Goal: Task Accomplishment & Management: Use online tool/utility

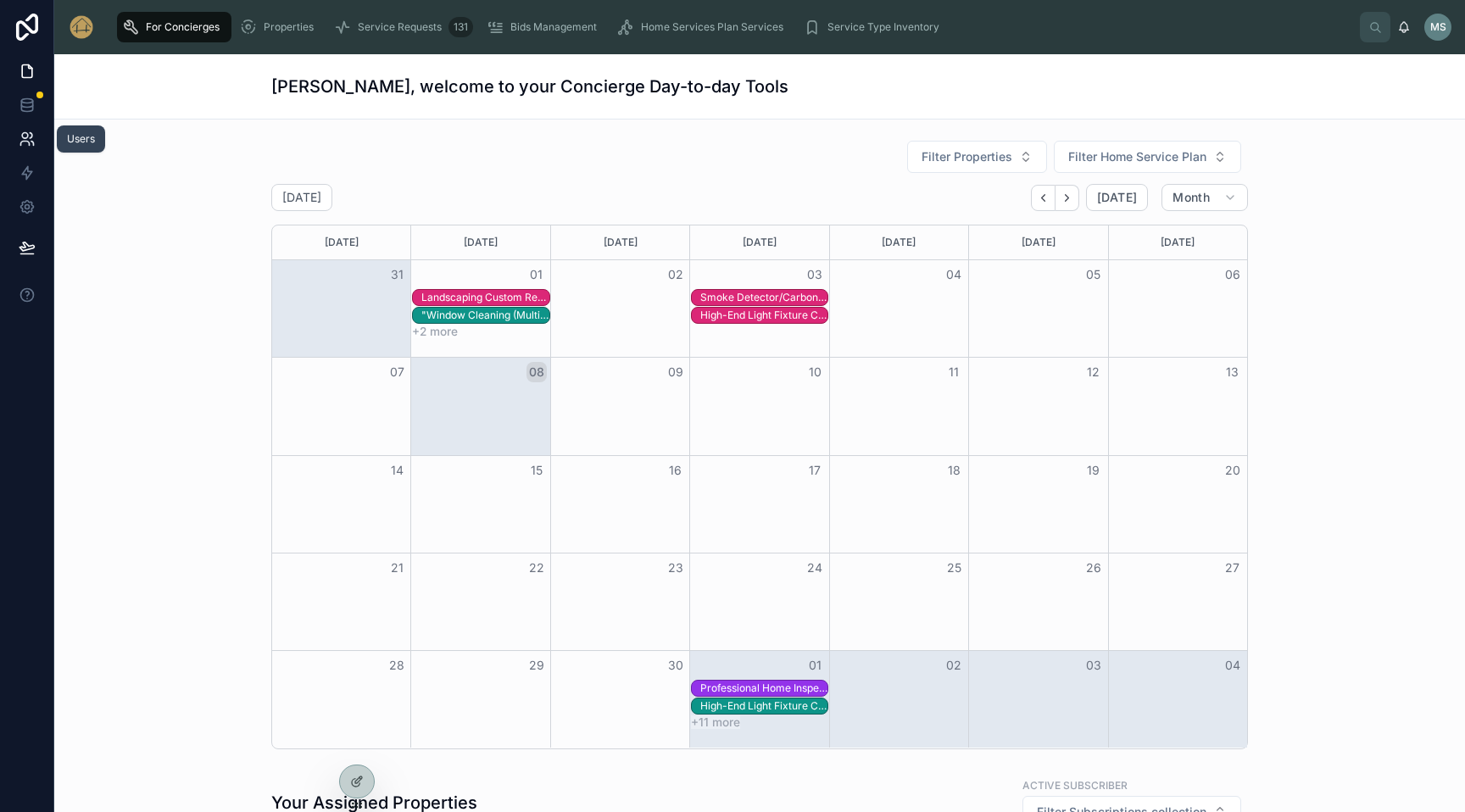
click at [25, 137] on icon at bounding box center [25, 136] width 6 height 6
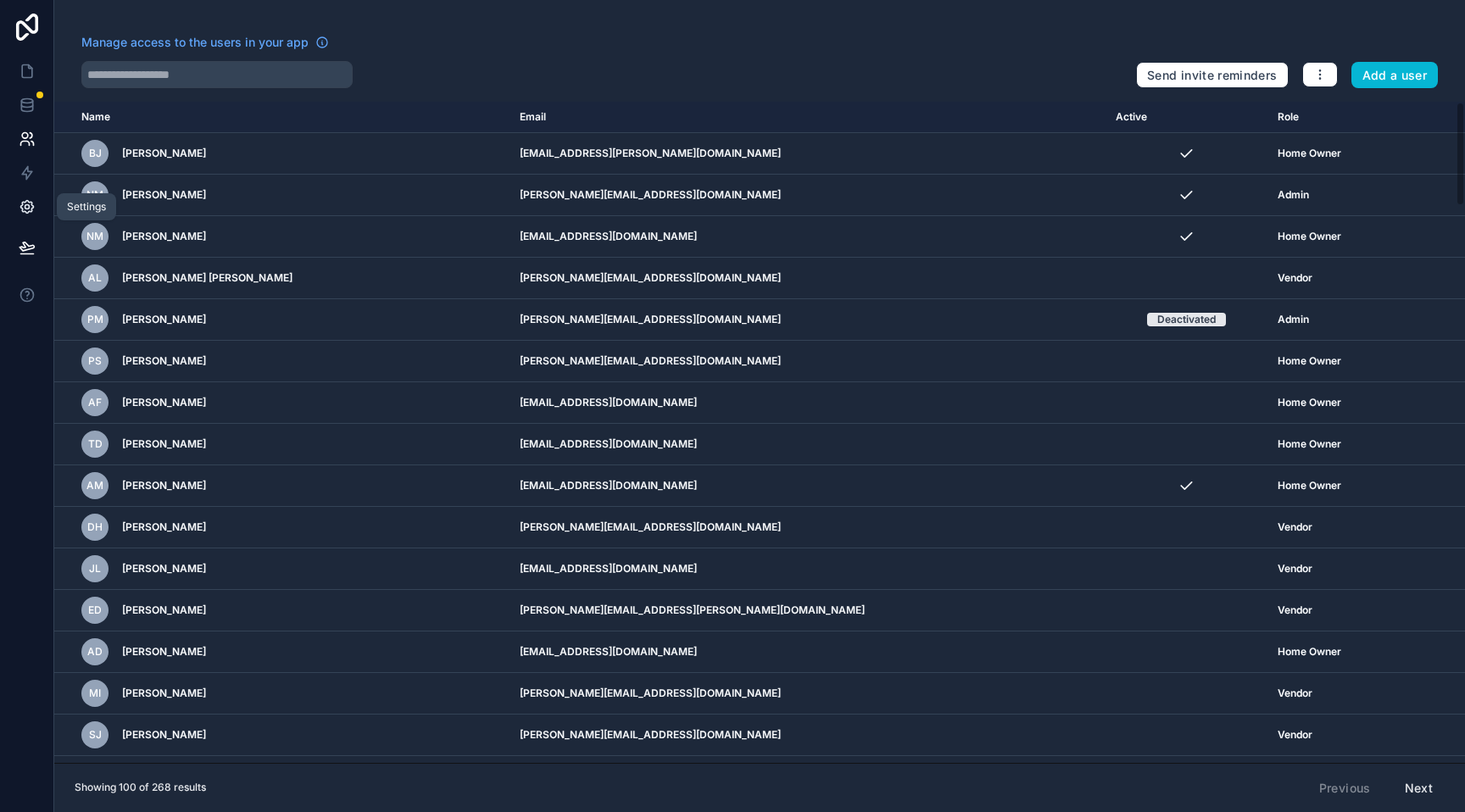
click at [26, 204] on icon at bounding box center [27, 207] width 17 height 17
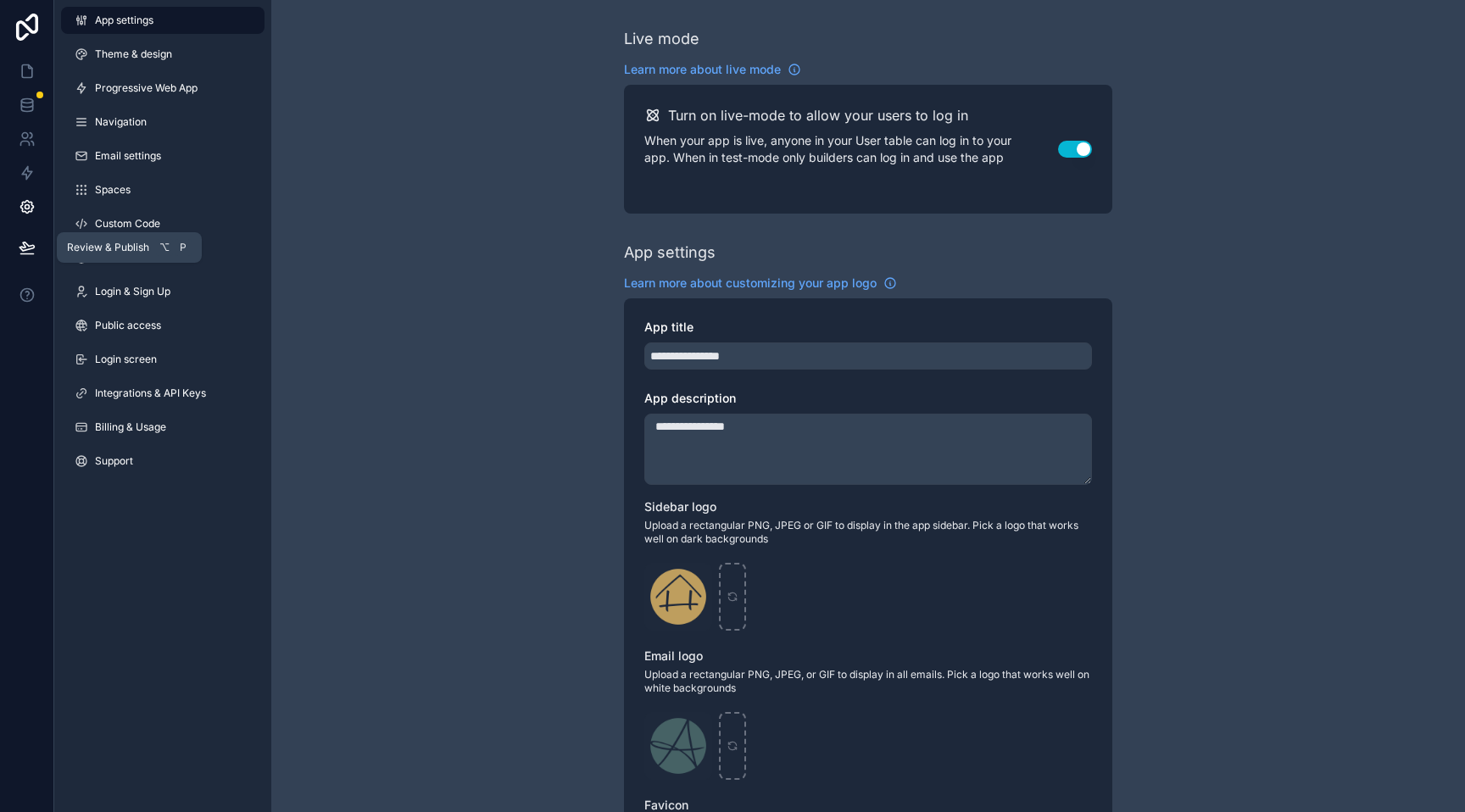
click at [26, 248] on icon at bounding box center [27, 247] width 17 height 17
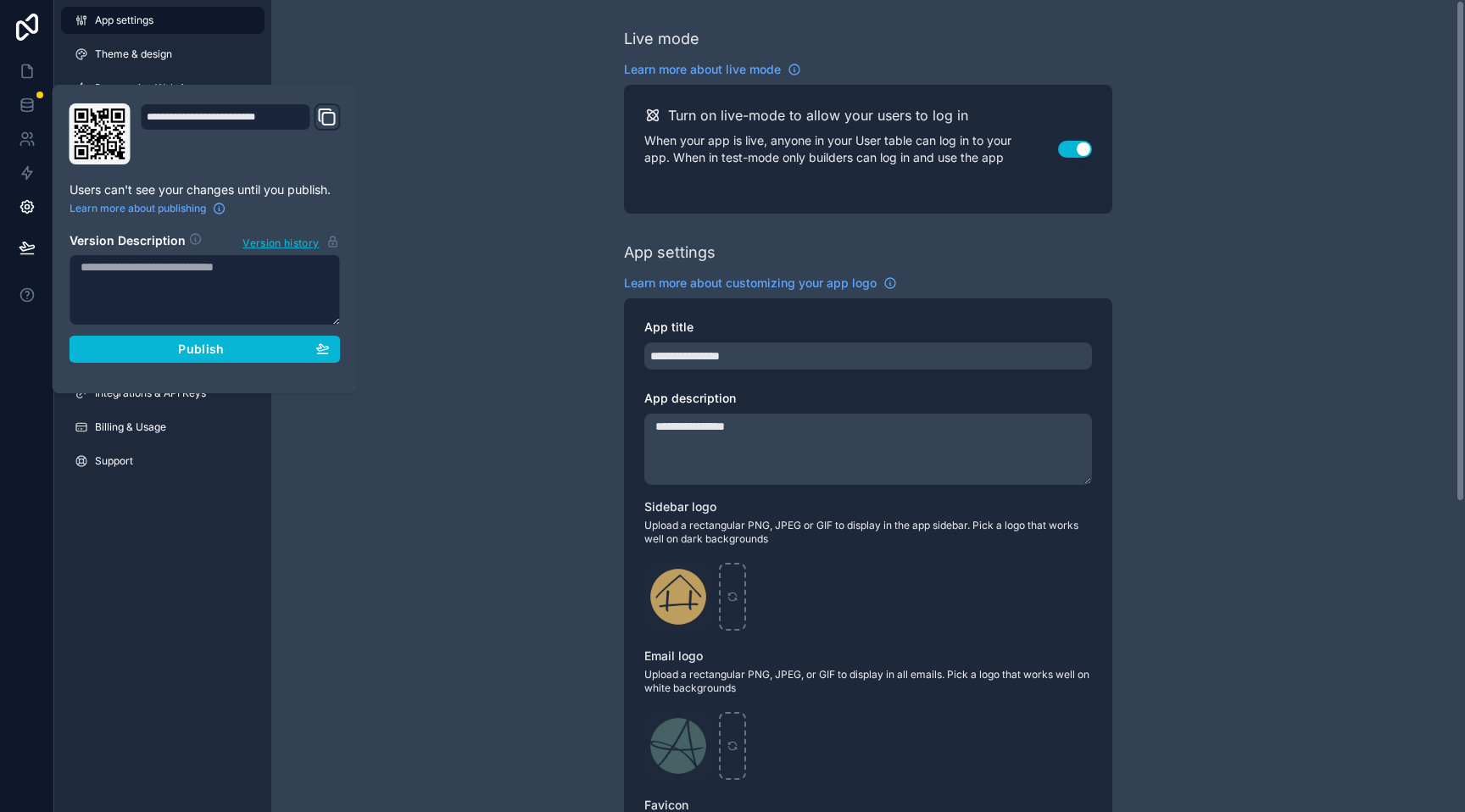
click at [429, 110] on div "**********" at bounding box center [868, 656] width 1194 height 1312
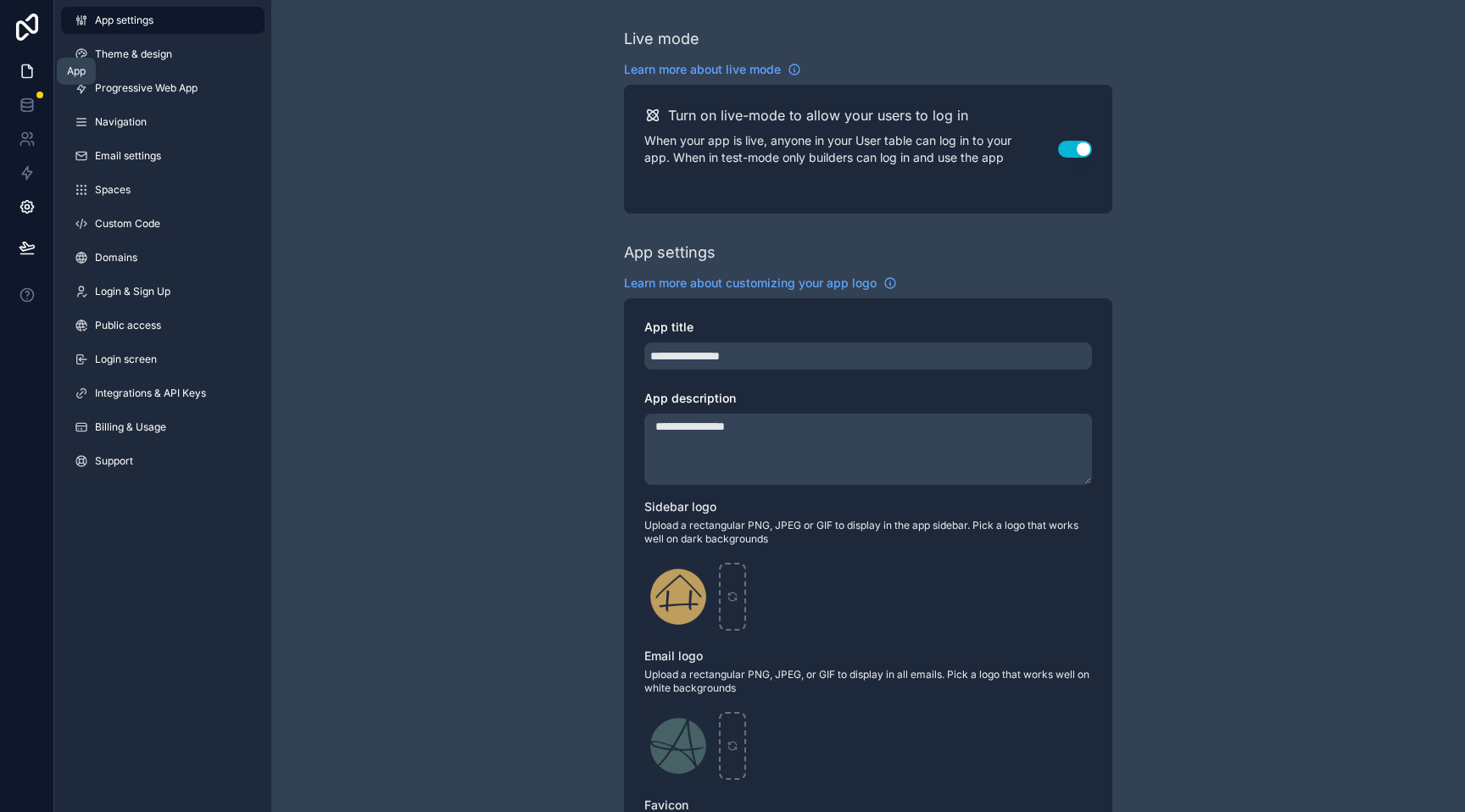
click at [29, 67] on icon at bounding box center [30, 67] width 4 height 4
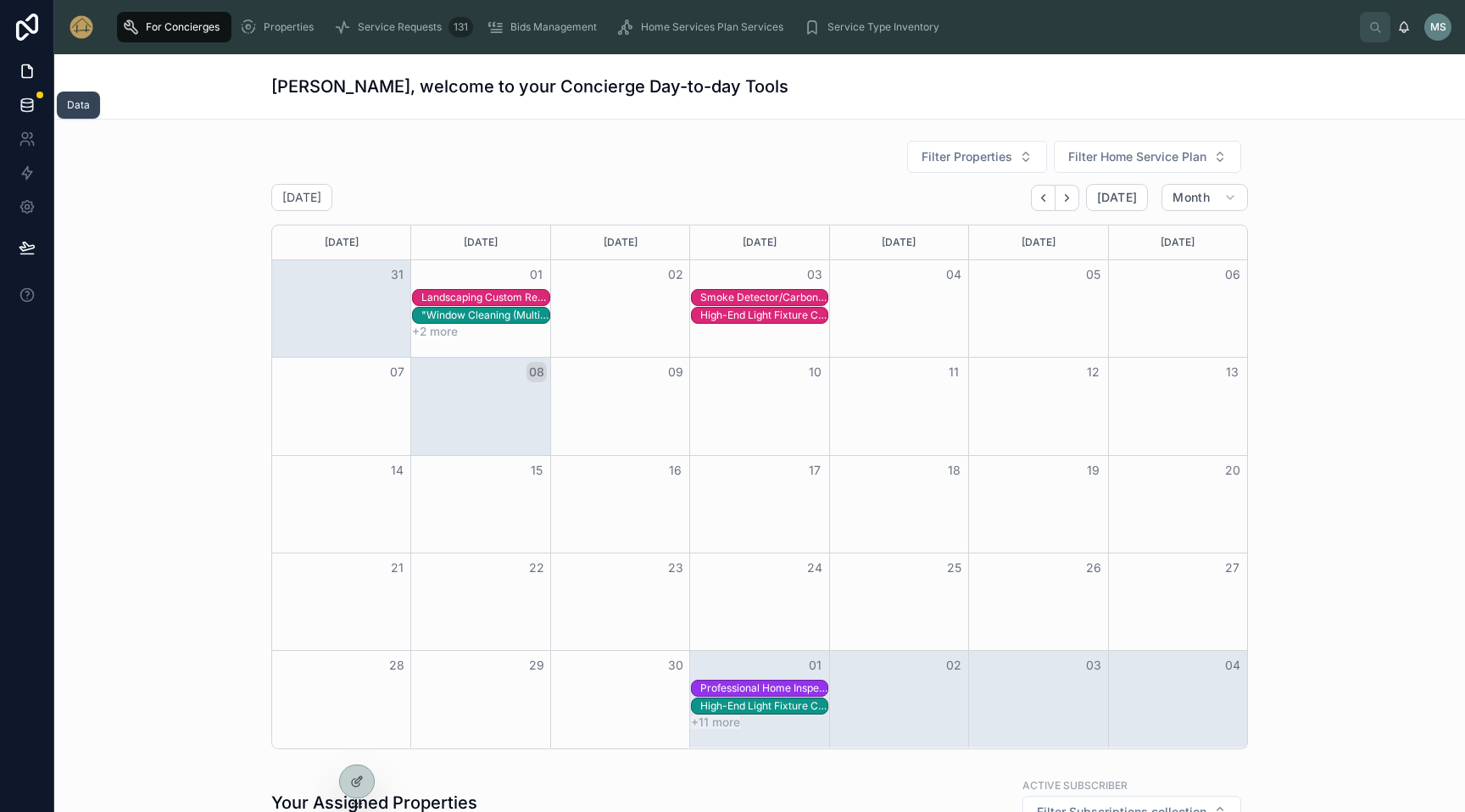
click at [31, 101] on icon at bounding box center [27, 101] width 11 height 4
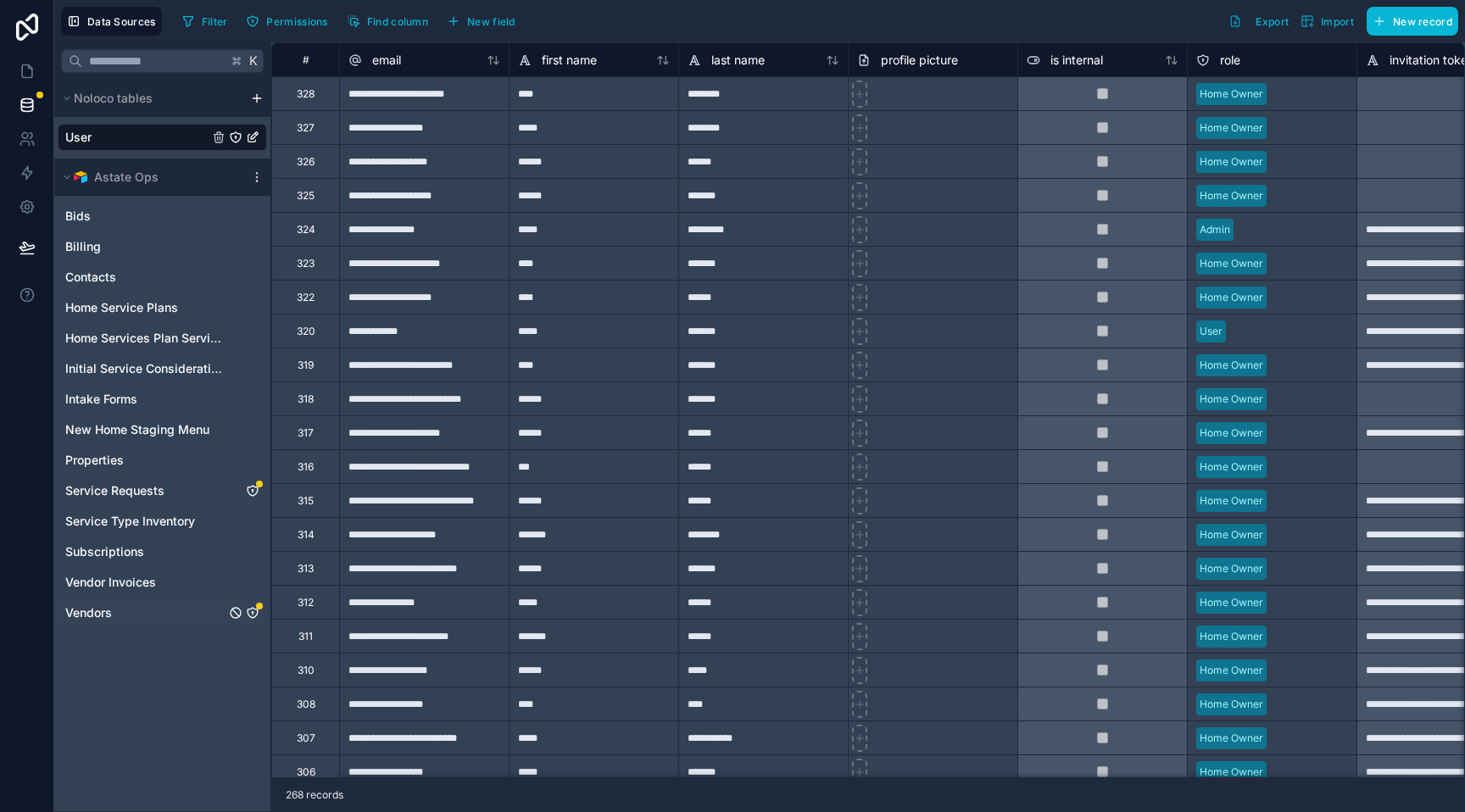
click at [100, 613] on span "Vendors" at bounding box center [89, 613] width 47 height 17
click at [93, 608] on span "Vendors" at bounding box center [89, 613] width 47 height 17
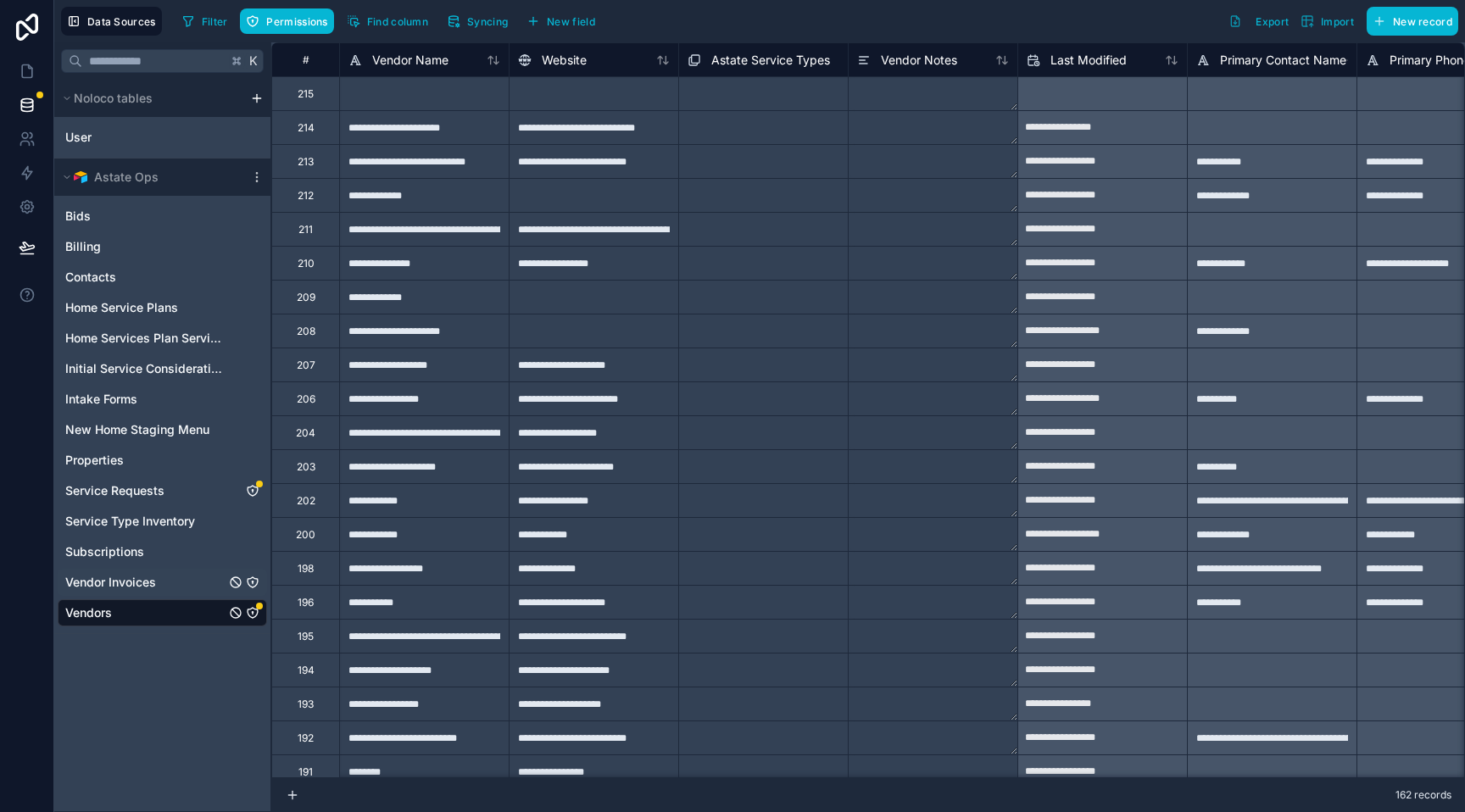
click at [103, 580] on span "Vendor Invoices" at bounding box center [110, 582] width 91 height 17
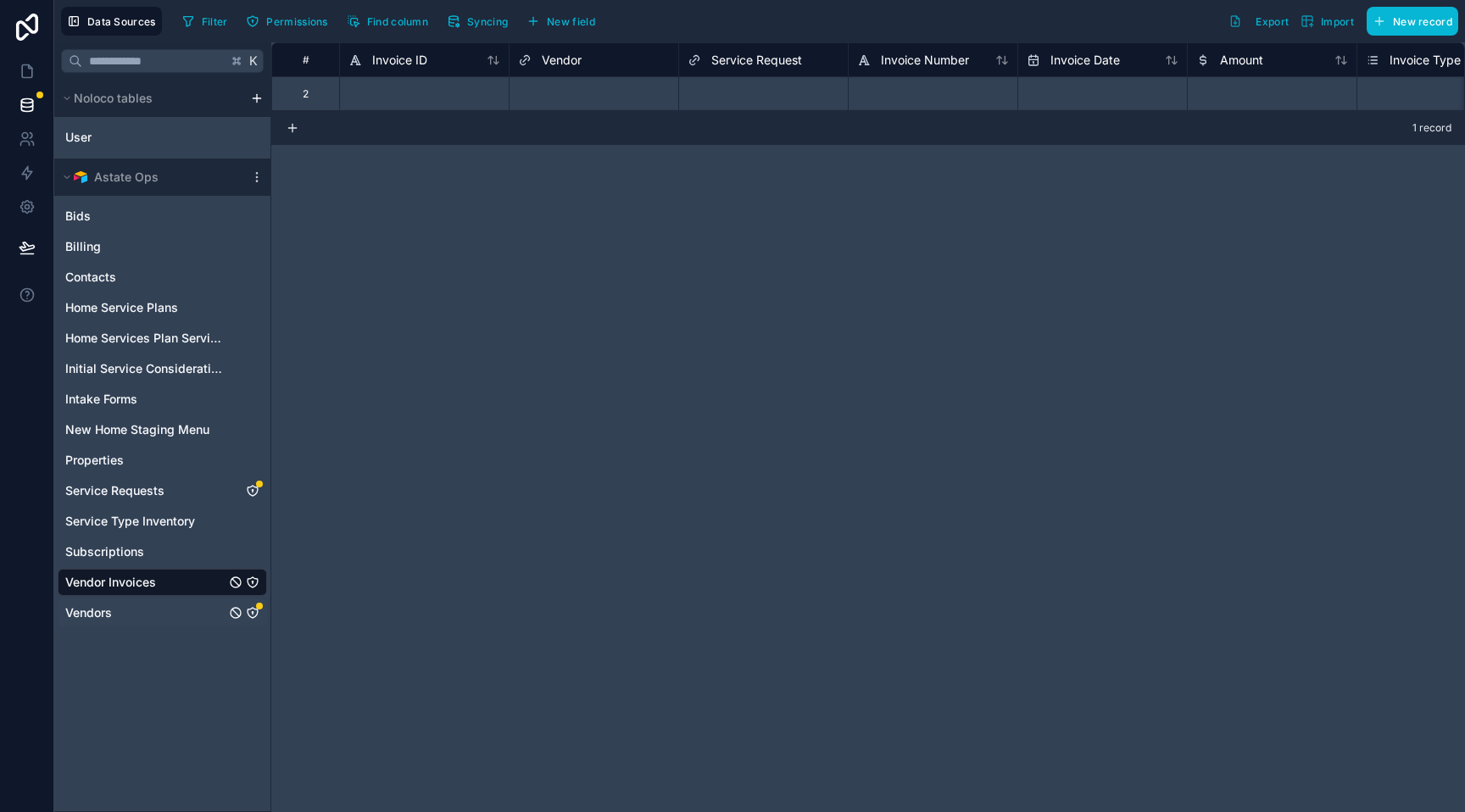
click at [100, 612] on span "Vendors" at bounding box center [89, 613] width 47 height 17
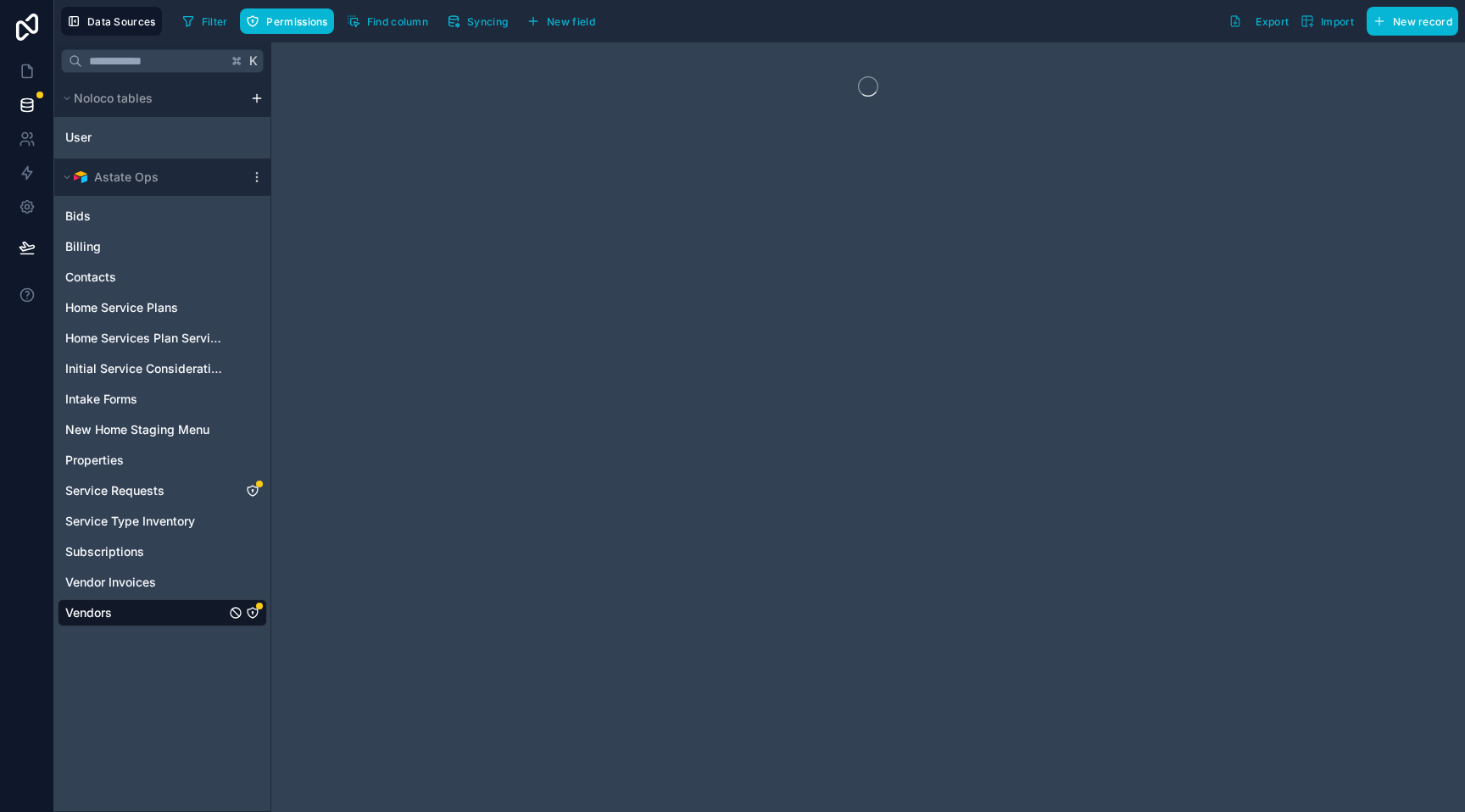
click at [109, 614] on span "Vendors" at bounding box center [89, 613] width 47 height 17
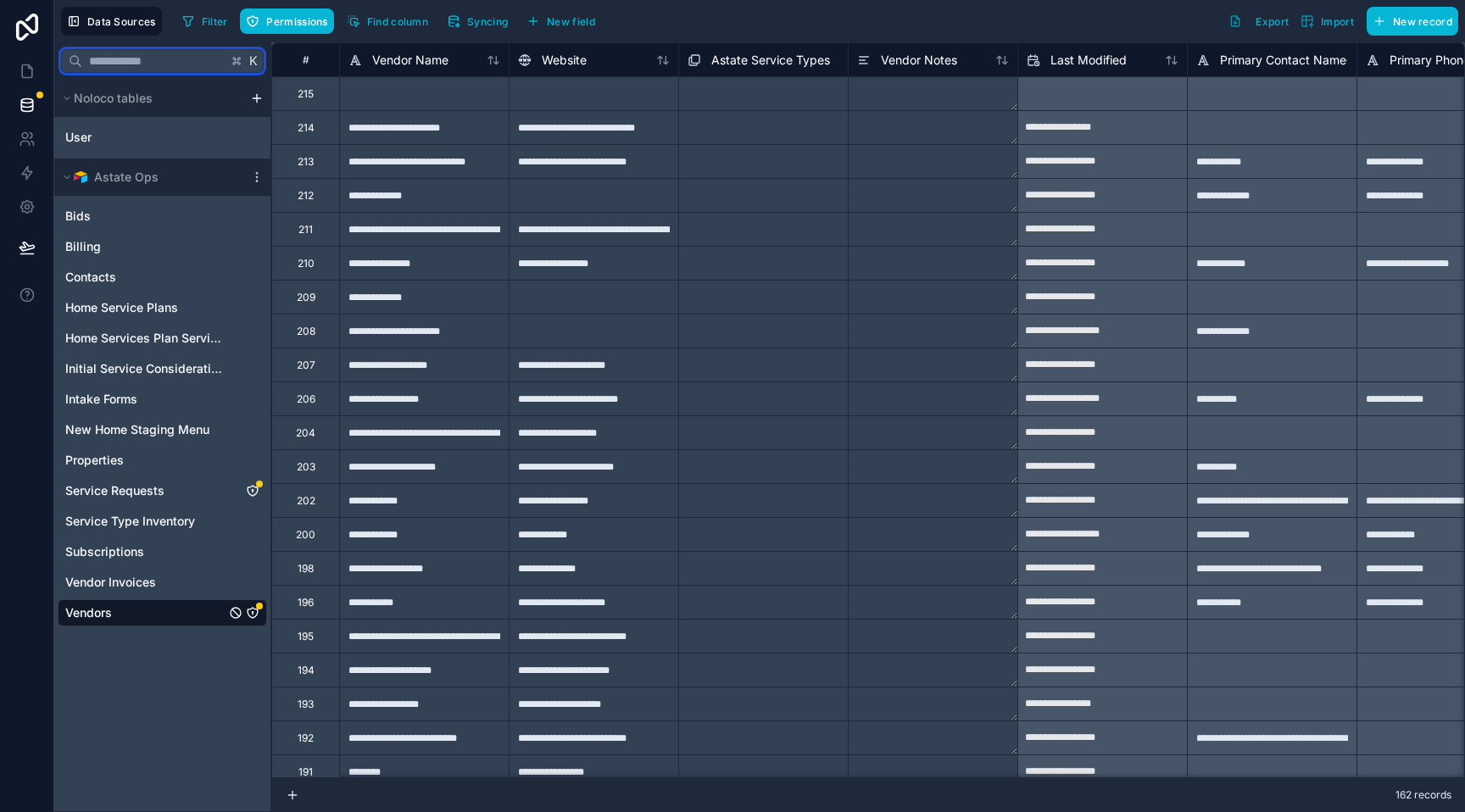
click at [128, 61] on input "text" at bounding box center [154, 61] width 145 height 31
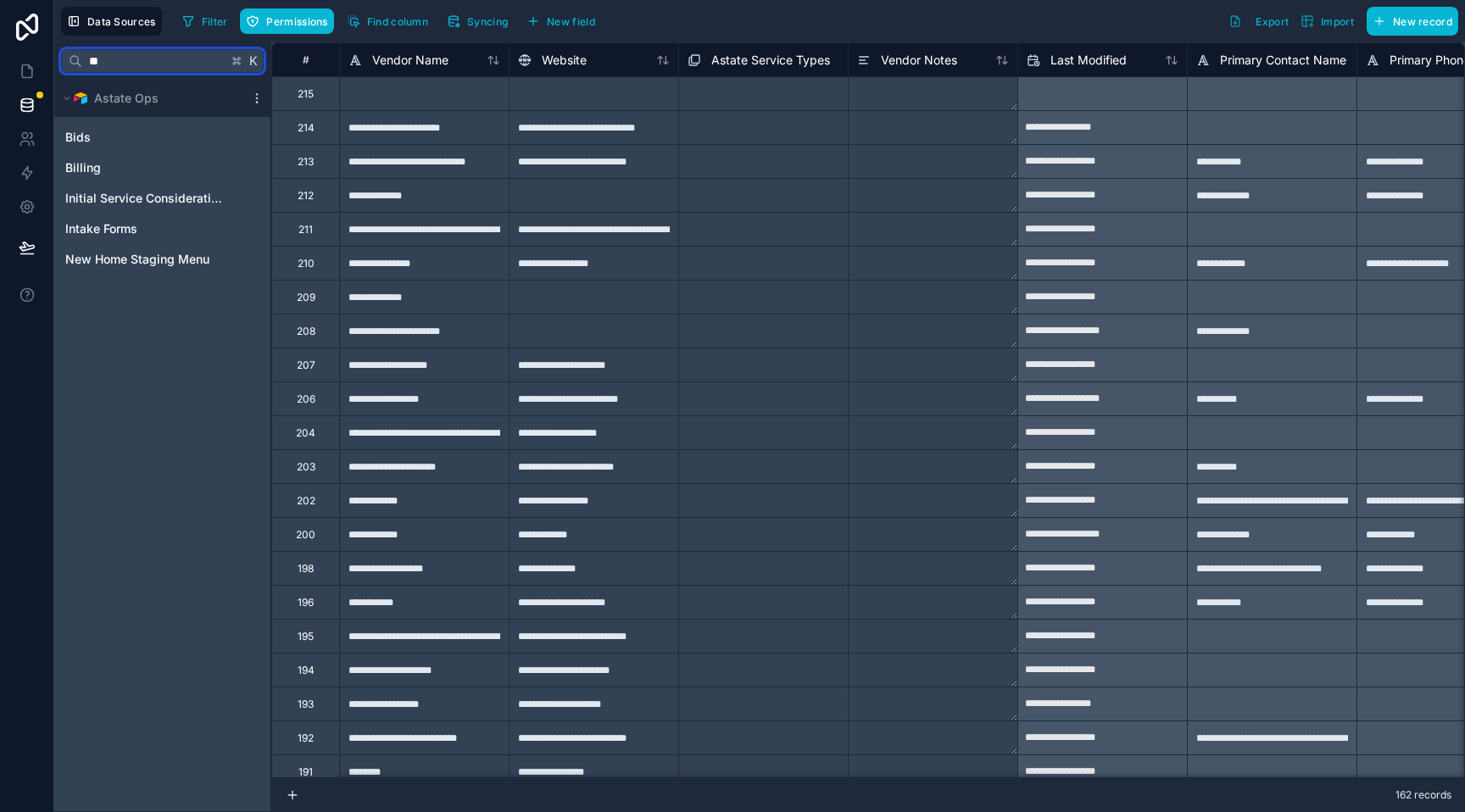
type input "*"
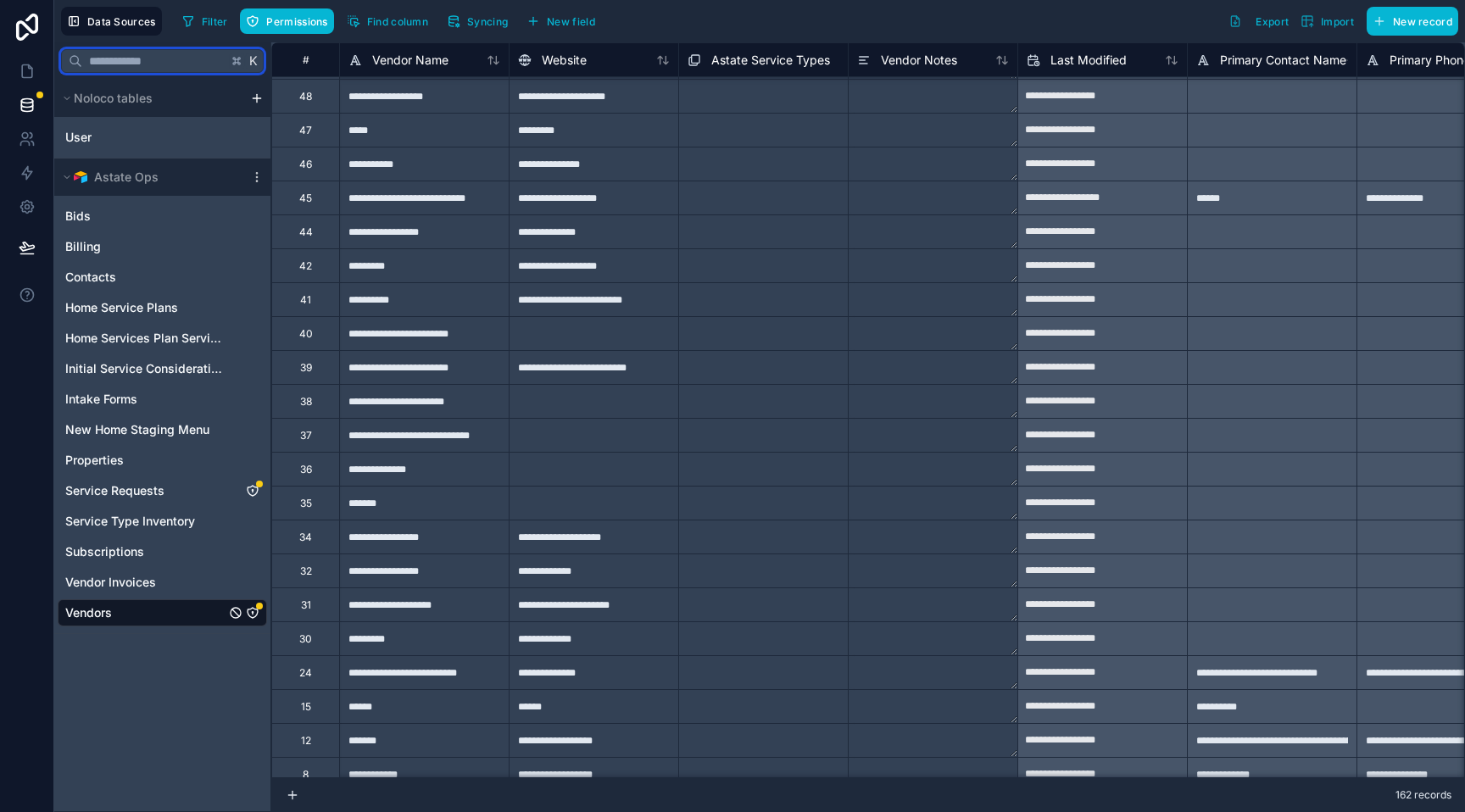
scroll to position [4797, 0]
